Goal: Entertainment & Leisure: Consume media (video, audio)

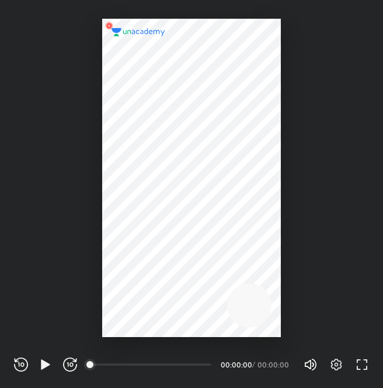
scroll to position [388, 383]
click at [41, 361] on icon "button" at bounding box center [45, 364] width 9 height 10
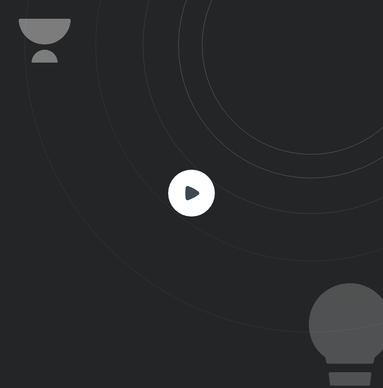
click at [199, 196] on rect at bounding box center [191, 193] width 47 height 47
click at [203, 189] on rect at bounding box center [191, 193] width 47 height 47
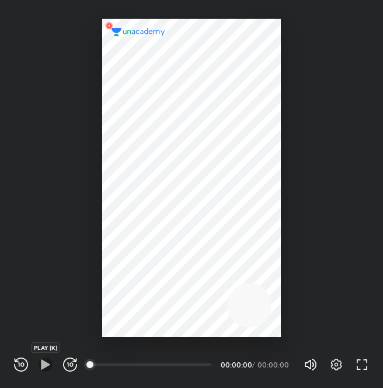
click at [44, 364] on icon "button" at bounding box center [45, 364] width 9 height 10
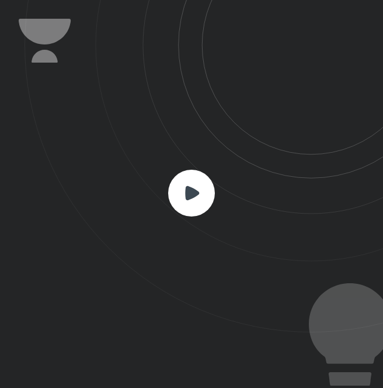
click at [184, 196] on rect at bounding box center [191, 193] width 47 height 47
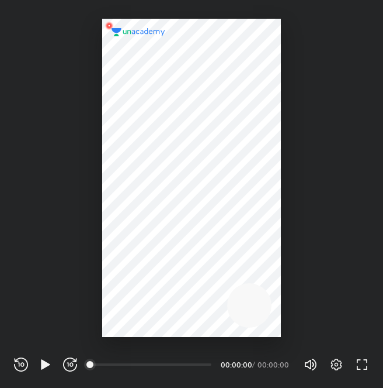
drag, startPoint x: 94, startPoint y: 365, endPoint x: 118, endPoint y: 364, distance: 24.6
click at [125, 365] on div "00:00" at bounding box center [151, 364] width 120 height 12
drag, startPoint x: 115, startPoint y: 362, endPoint x: 84, endPoint y: 361, distance: 31.0
click at [131, 363] on div "00:00" at bounding box center [151, 364] width 120 height 12
click at [65, 361] on icon "button" at bounding box center [70, 364] width 14 height 14
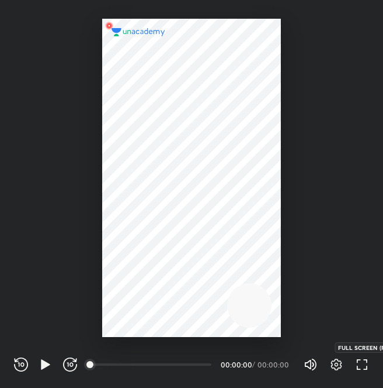
click at [361, 364] on icon "button" at bounding box center [362, 364] width 14 height 14
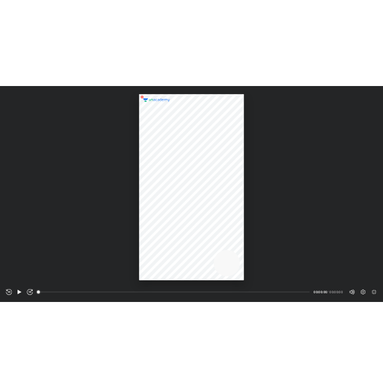
scroll to position [505, 898]
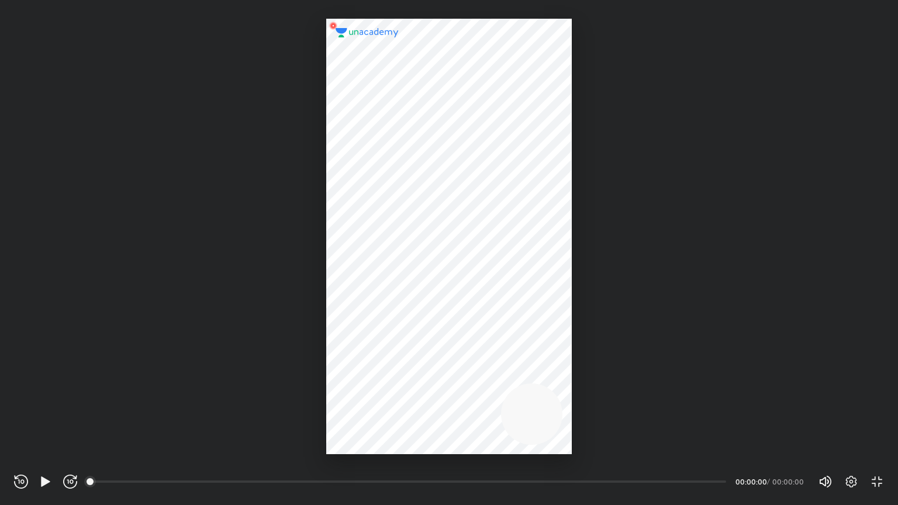
click at [383, 15] on div at bounding box center [449, 227] width 898 height 454
click at [383, 25] on div at bounding box center [448, 236] width 245 height 435
click at [51, 387] on icon "button" at bounding box center [46, 482] width 14 height 14
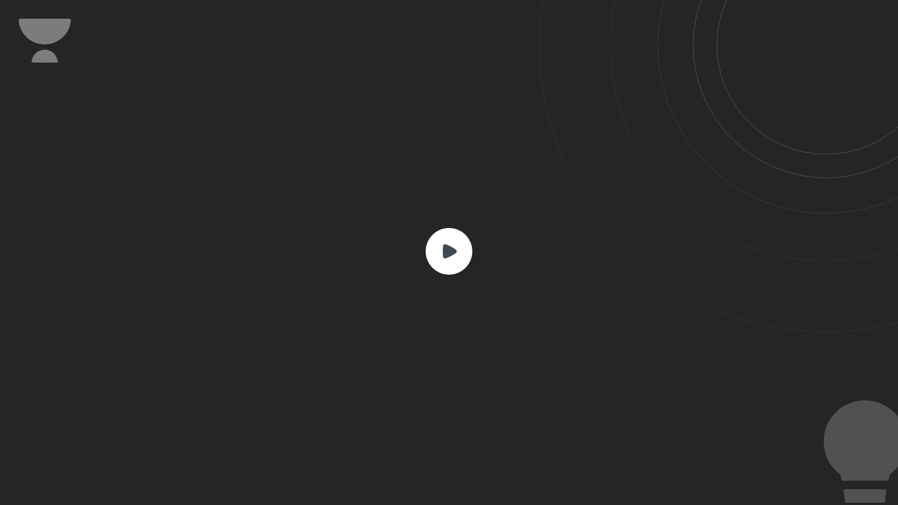
click at [383, 249] on icon at bounding box center [449, 251] width 14 height 14
click at [383, 253] on rect at bounding box center [449, 251] width 47 height 47
drag, startPoint x: 554, startPoint y: 293, endPoint x: 452, endPoint y: 268, distance: 104.8
click at [383, 292] on icon at bounding box center [718, 166] width 359 height 332
click at [383, 260] on rect at bounding box center [449, 251] width 47 height 47
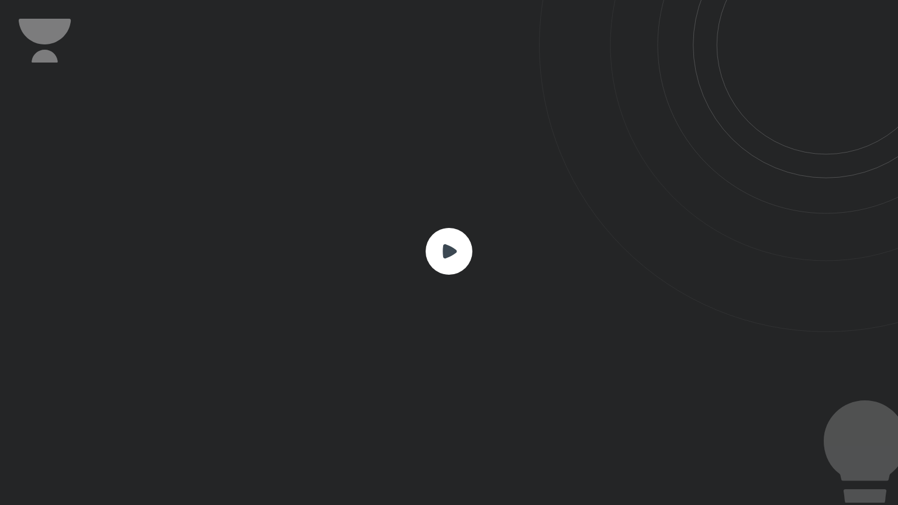
click at [383, 259] on rect at bounding box center [449, 251] width 47 height 47
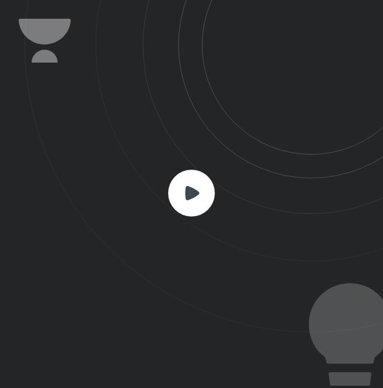
scroll to position [388, 383]
